Goal: Information Seeking & Learning: Learn about a topic

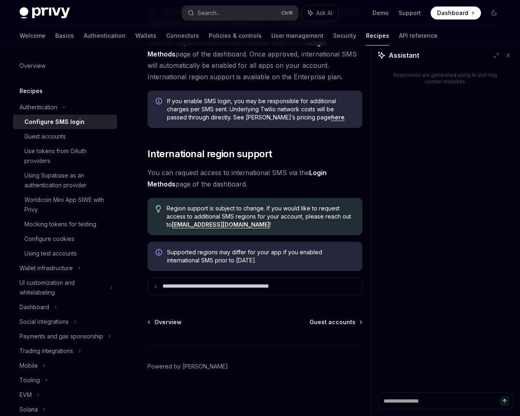
scroll to position [231, 0]
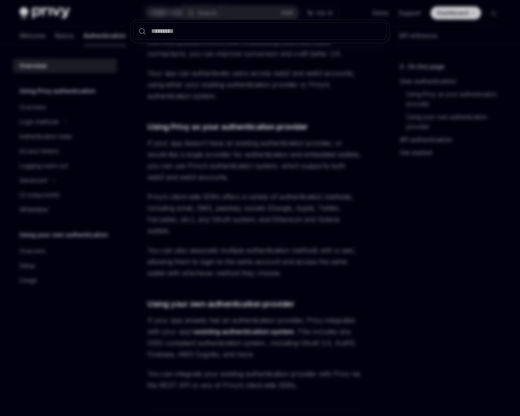
type textarea "*"
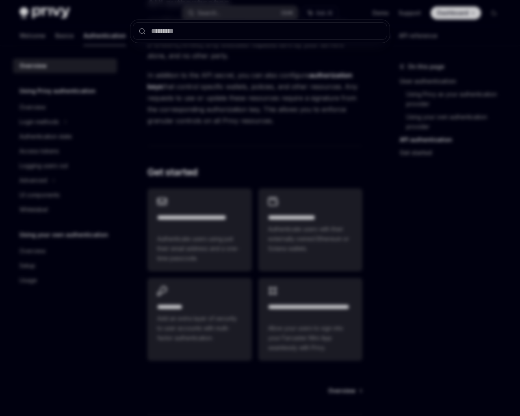
scroll to position [700, 0]
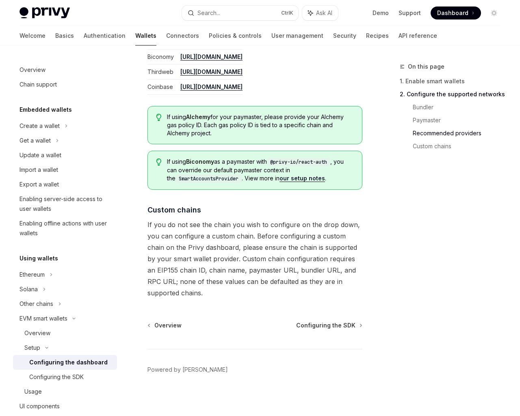
scroll to position [1056, 0]
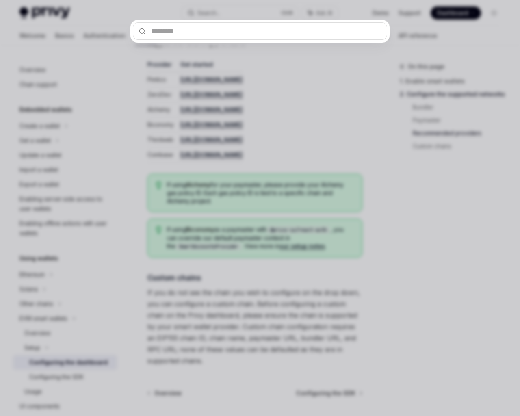
scroll to position [1056, 0]
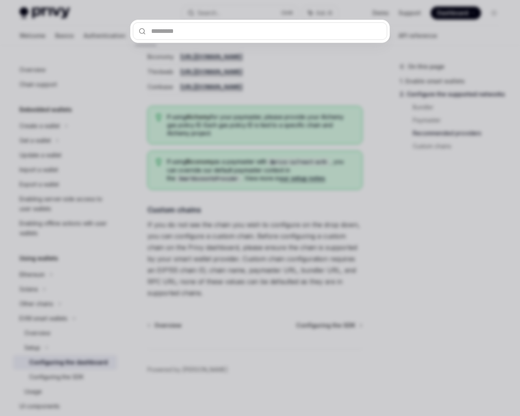
type input "*"
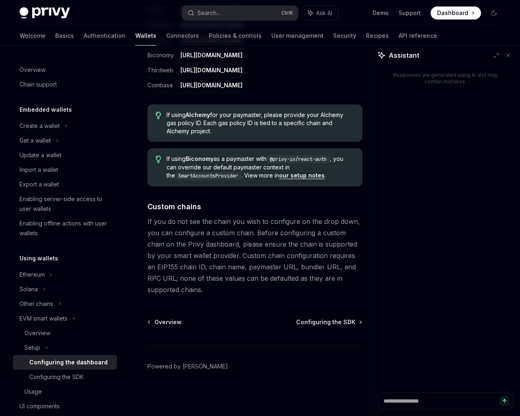
scroll to position [1053, 0]
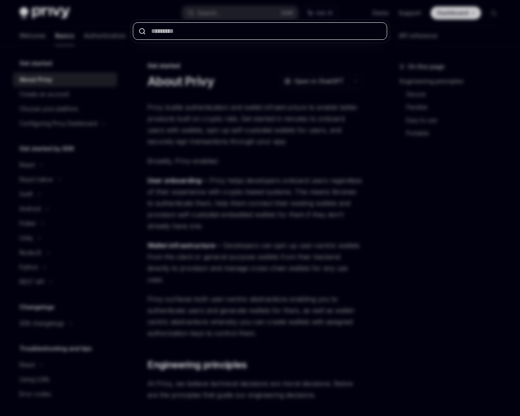
type textarea "*"
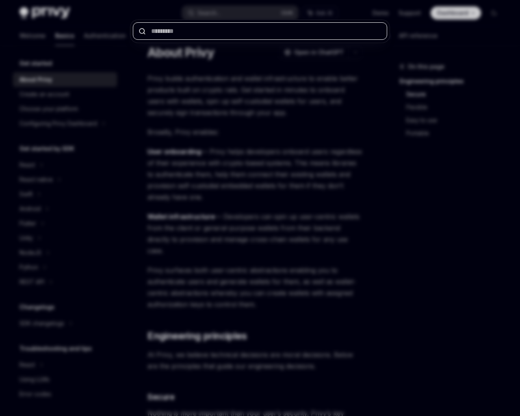
scroll to position [540, 0]
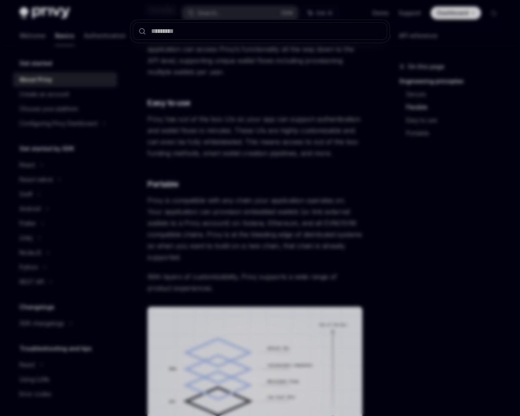
type textarea "*"
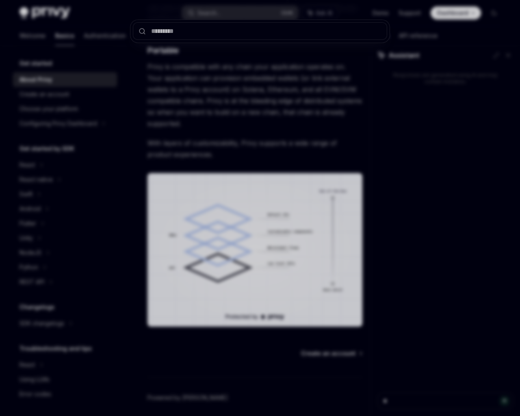
scroll to position [693, 0]
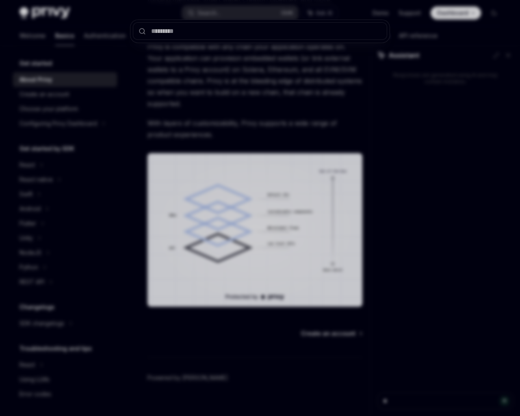
type textarea "*"
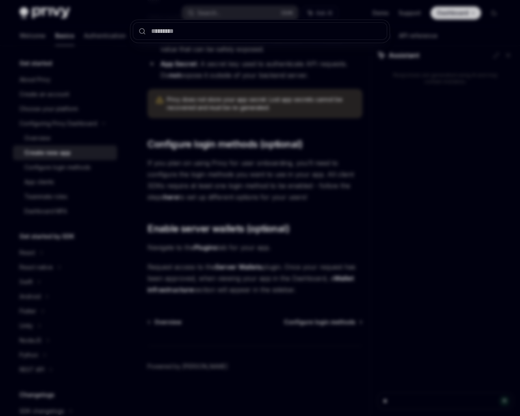
scroll to position [277, 0]
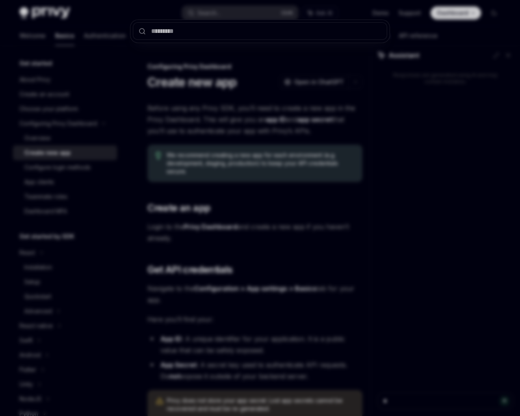
scroll to position [301, 0]
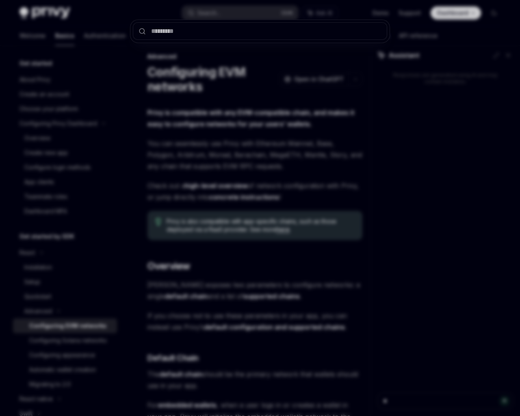
scroll to position [2309, 0]
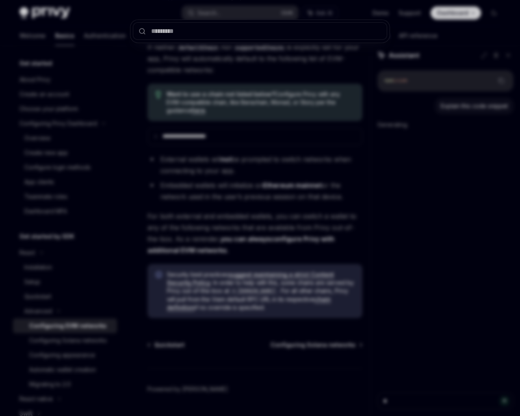
type textarea "*"
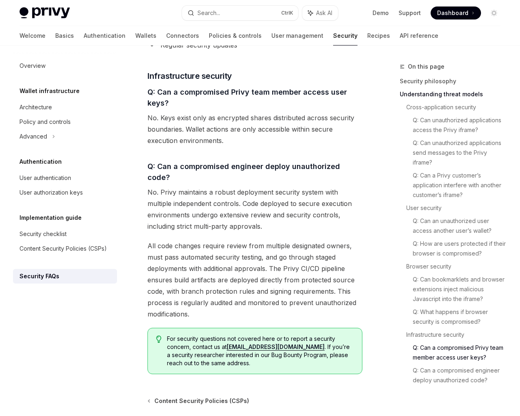
scroll to position [1568, 0]
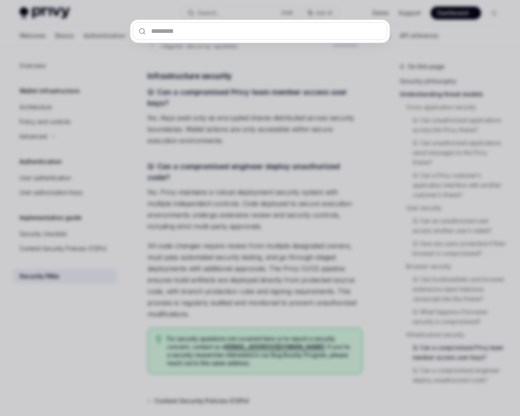
type input "*"
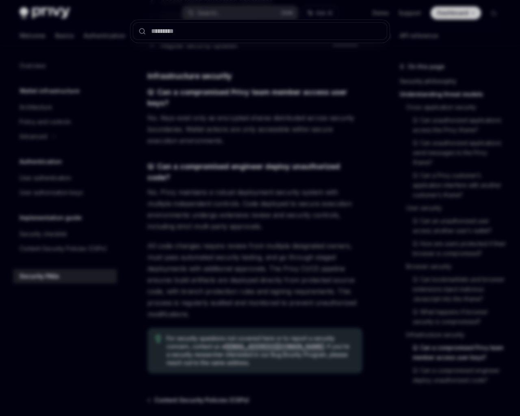
scroll to position [1568, 0]
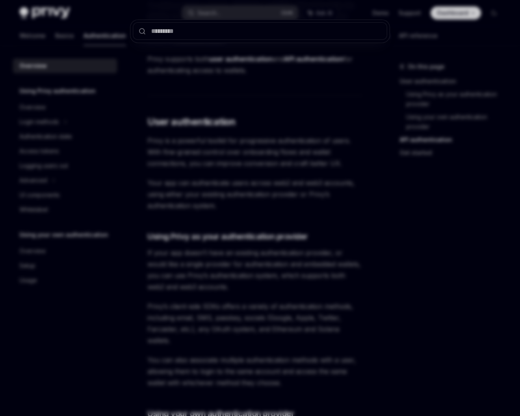
scroll to position [700, 0]
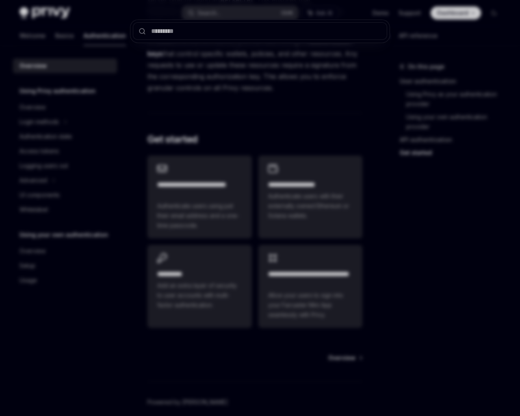
scroll to position [700, 0]
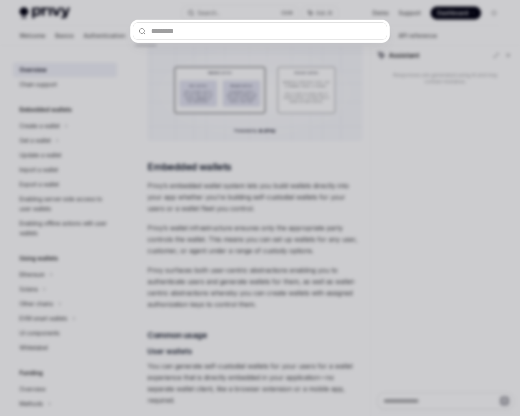
scroll to position [1385, 0]
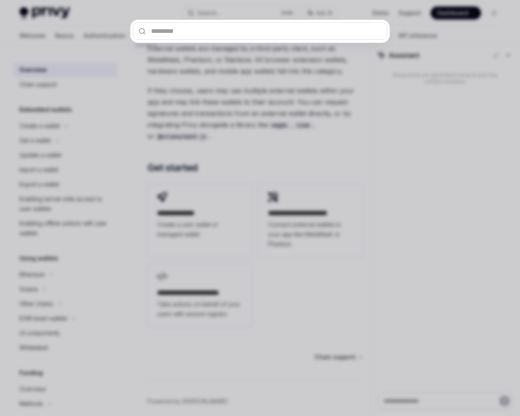
scroll to position [1465, 0]
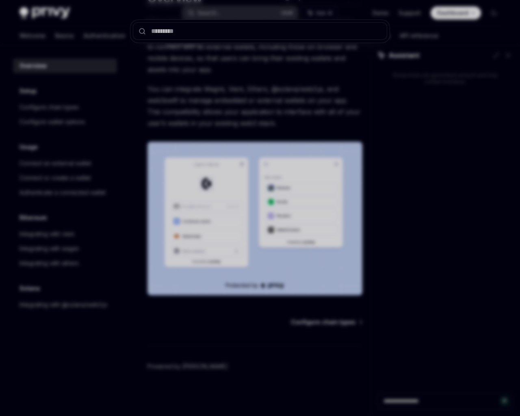
type textarea "*"
